Goal: Information Seeking & Learning: Learn about a topic

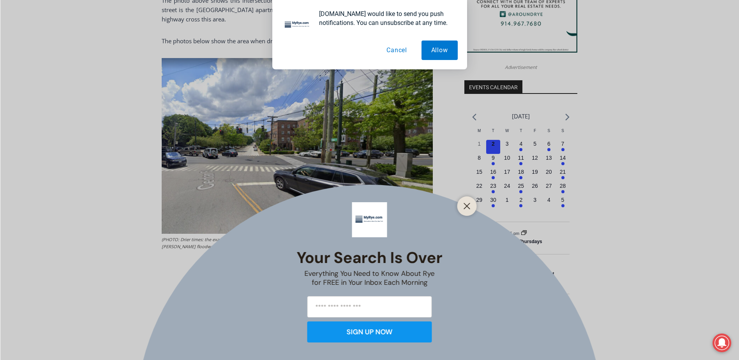
scroll to position [802, 0]
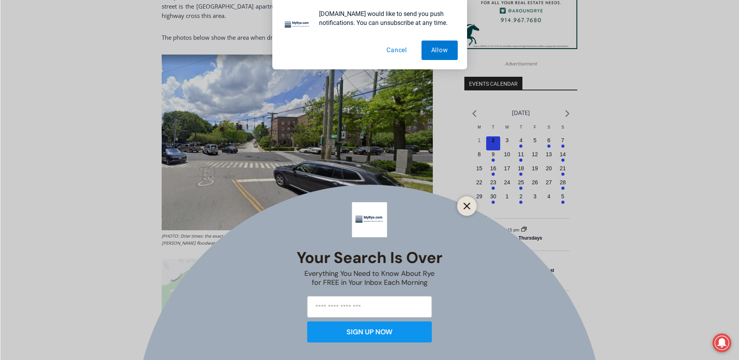
click at [463, 208] on icon "Close" at bounding box center [466, 205] width 7 height 7
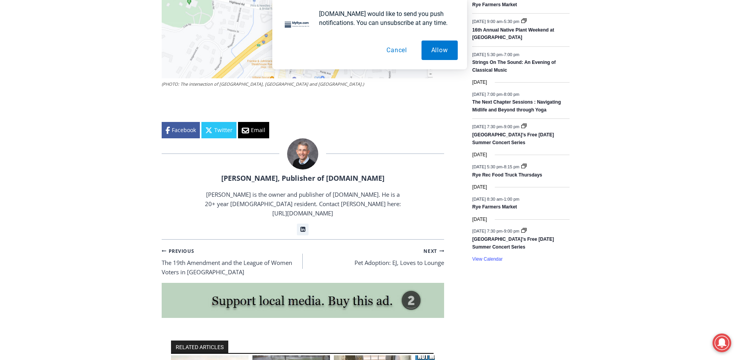
scroll to position [1347, 0]
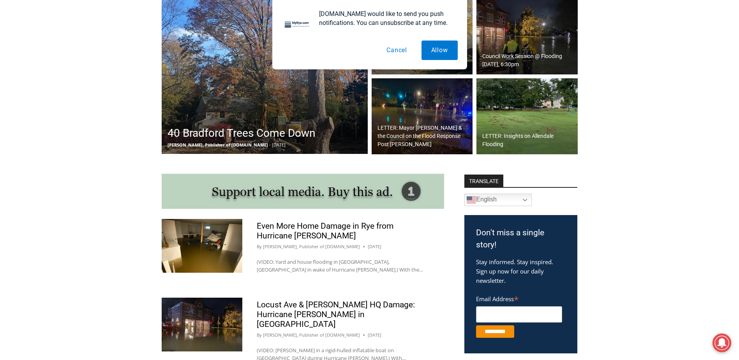
click at [389, 49] on button "Cancel" at bounding box center [396, 49] width 40 height 19
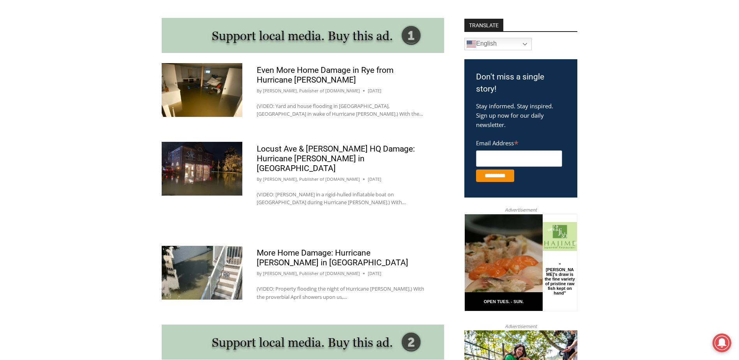
scroll to position [220, 0]
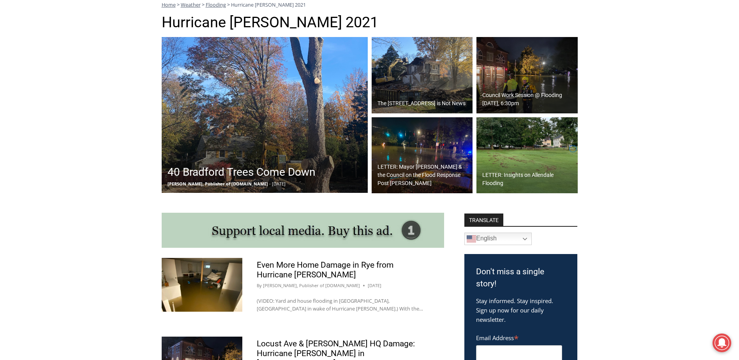
click at [288, 113] on img at bounding box center [265, 115] width 206 height 156
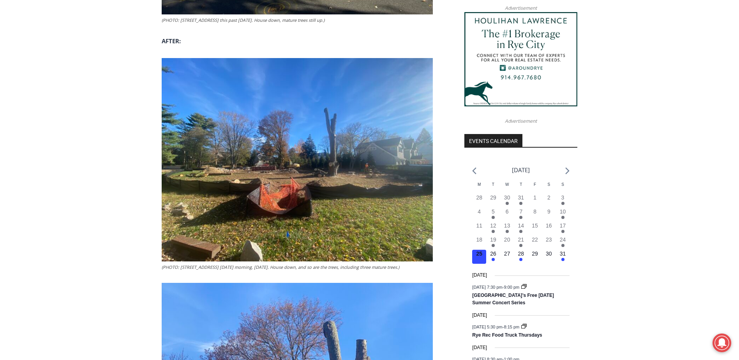
scroll to position [740, 0]
